Goal: Task Accomplishment & Management: Manage account settings

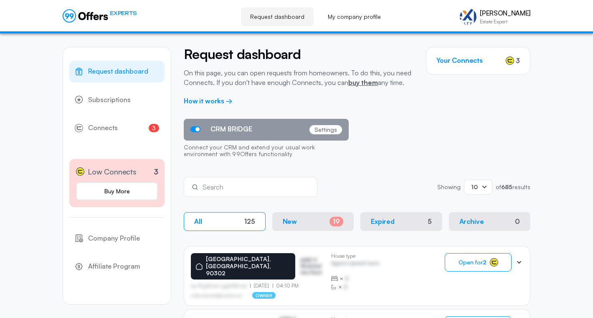
click at [316, 212] on button "New 19" at bounding box center [313, 221] width 82 height 19
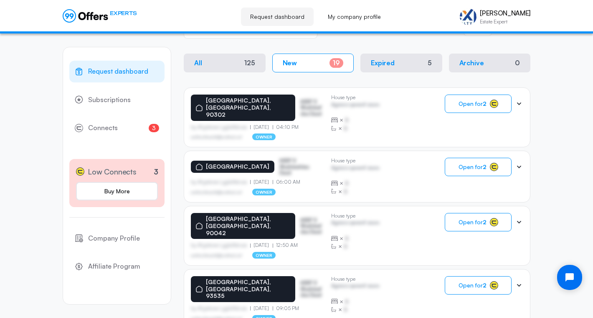
click at [234, 69] on button "All 125" at bounding box center [225, 62] width 82 height 19
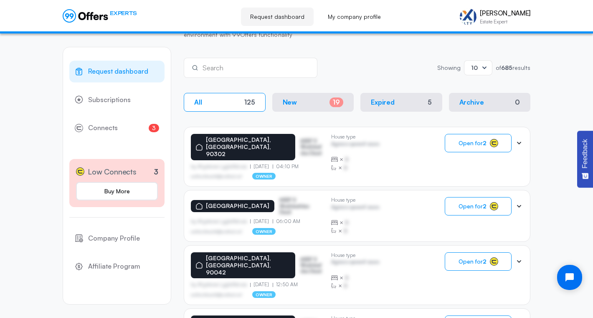
scroll to position [111, 0]
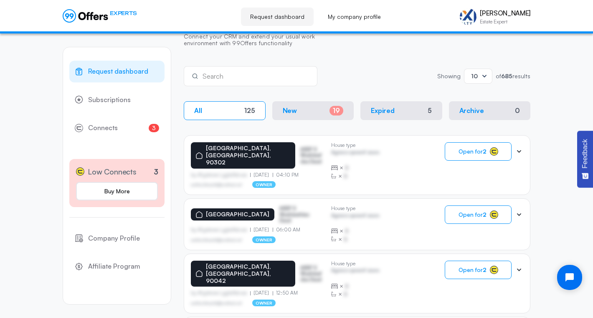
click at [393, 115] on p "Expired" at bounding box center [383, 111] width 24 height 8
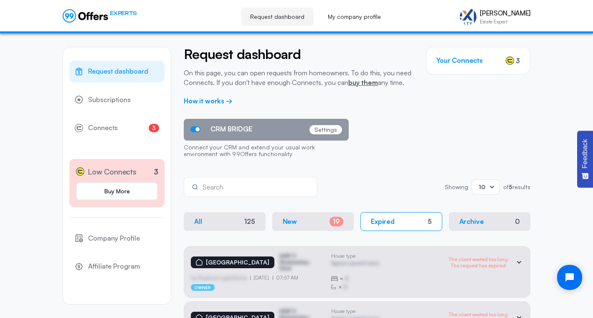
click at [304, 226] on button "New 19" at bounding box center [313, 221] width 82 height 19
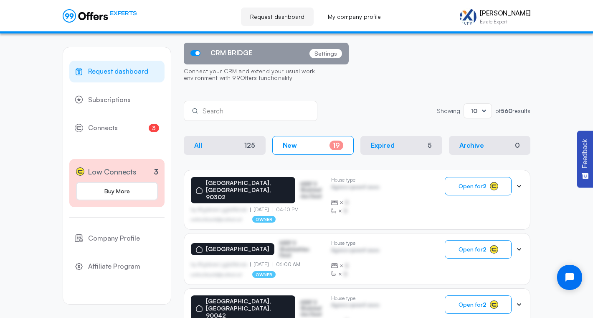
scroll to position [79, 0]
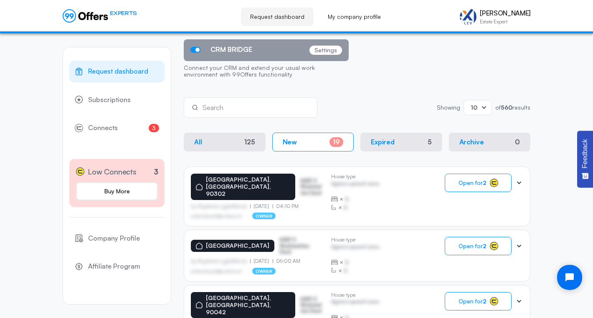
click at [214, 144] on button "All 125" at bounding box center [225, 141] width 82 height 19
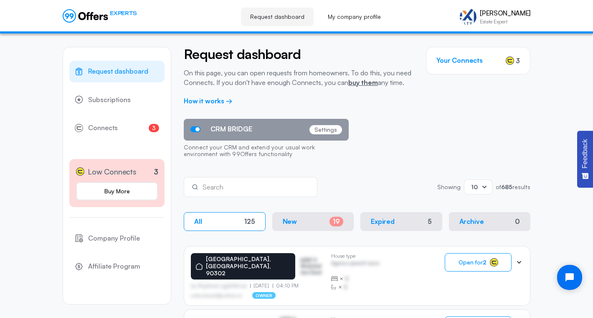
click at [460, 63] on h3 "Your Connects" at bounding box center [460, 60] width 46 height 8
click at [110, 102] on span "Subscriptions" at bounding box center [109, 99] width 43 height 11
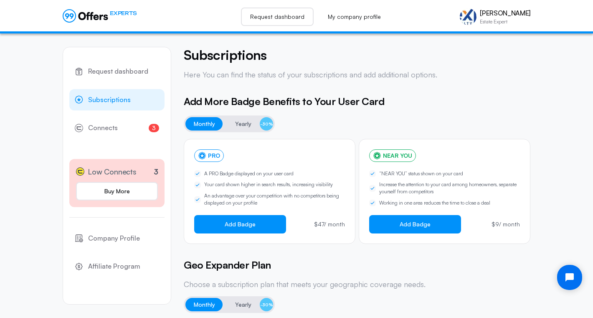
click at [293, 15] on link "Request dashboard" at bounding box center [277, 17] width 73 height 18
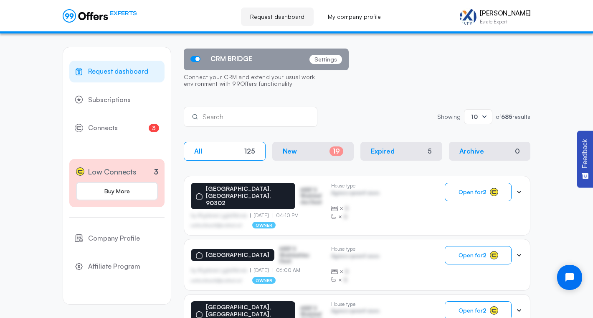
scroll to position [69, 0]
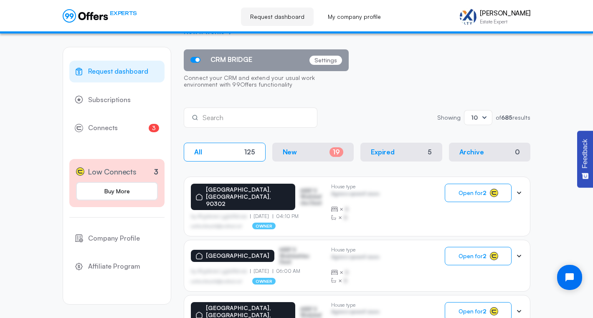
click at [481, 116] on icon at bounding box center [485, 117] width 8 height 8
click at [478, 143] on div "20" at bounding box center [478, 144] width 14 height 9
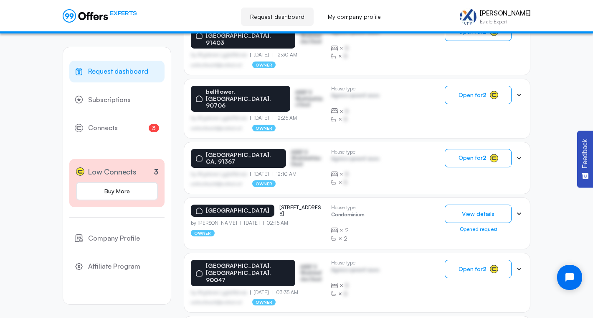
scroll to position [784, 0]
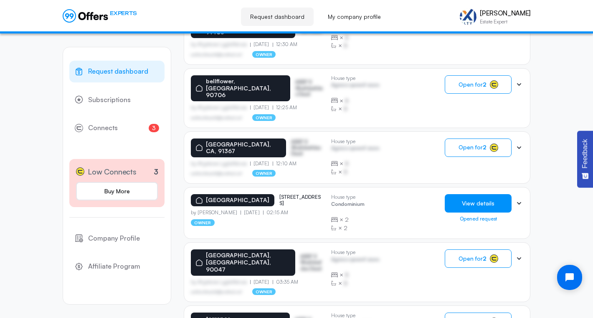
click at [463, 194] on button "View details" at bounding box center [478, 203] width 67 height 18
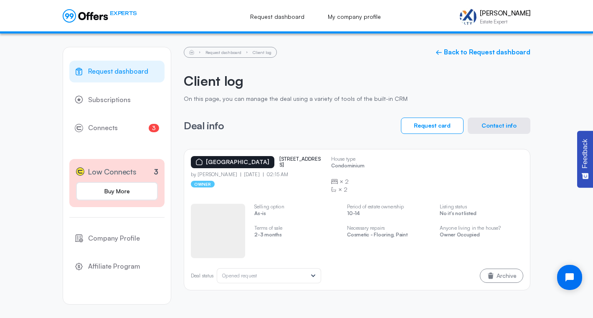
click at [491, 127] on button "Contact info" at bounding box center [499, 125] width 63 height 16
